Goal: Navigation & Orientation: Go to known website

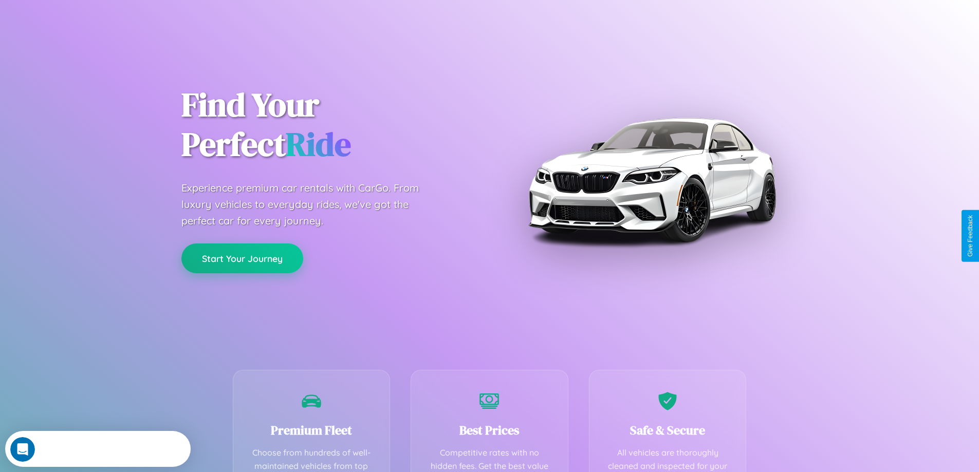
click at [242, 258] on button "Start Your Journey" at bounding box center [242, 259] width 122 height 30
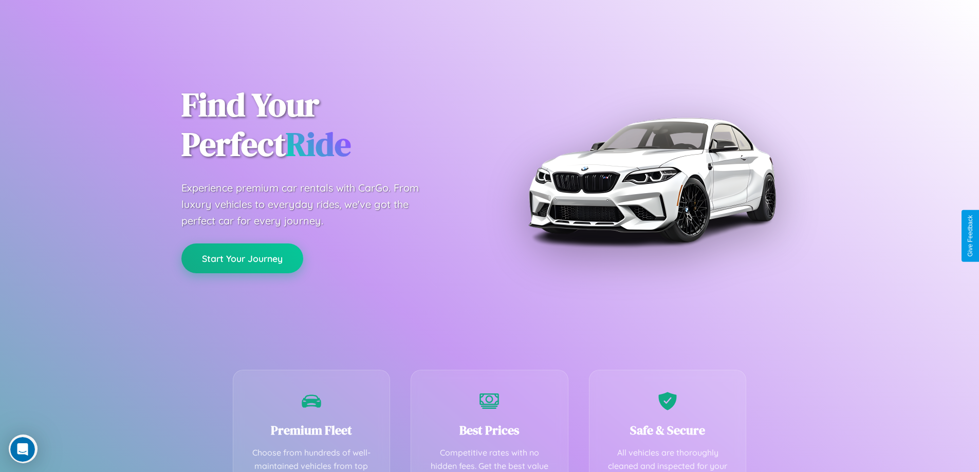
click at [242, 258] on button "Start Your Journey" at bounding box center [242, 259] width 122 height 30
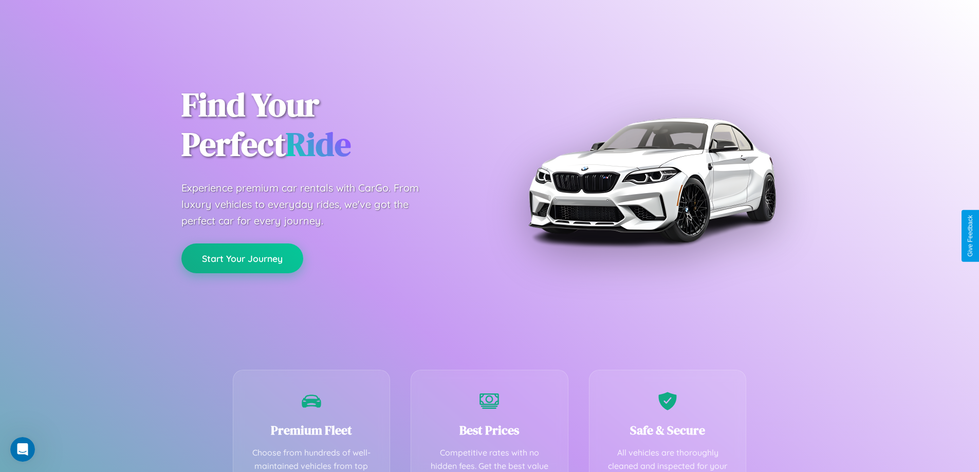
click at [242, 258] on button "Start Your Journey" at bounding box center [242, 259] width 122 height 30
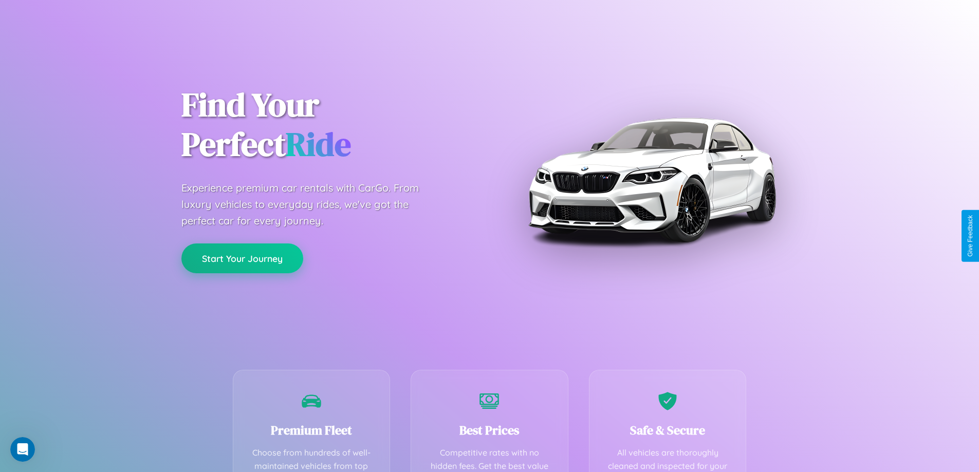
click at [242, 258] on button "Start Your Journey" at bounding box center [242, 259] width 122 height 30
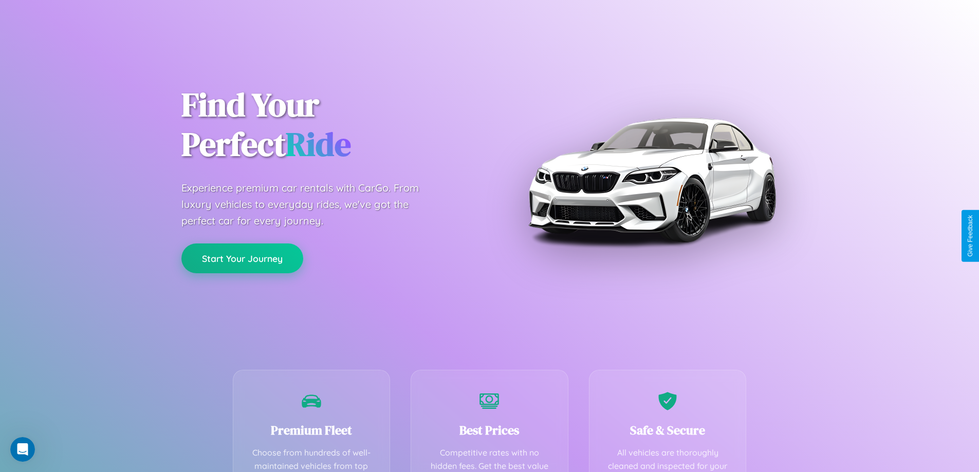
click at [242, 258] on button "Start Your Journey" at bounding box center [242, 259] width 122 height 30
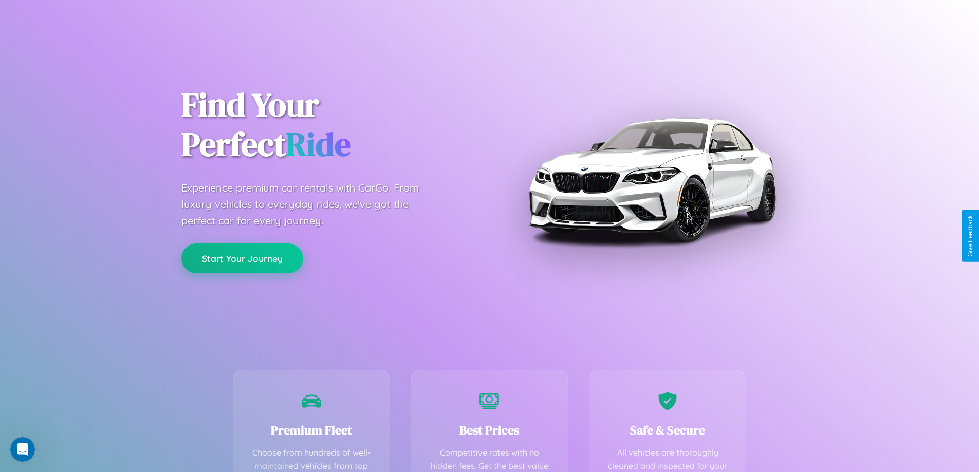
click at [242, 258] on button "Start Your Journey" at bounding box center [242, 259] width 122 height 30
